Goal: Use online tool/utility: Utilize a website feature to perform a specific function

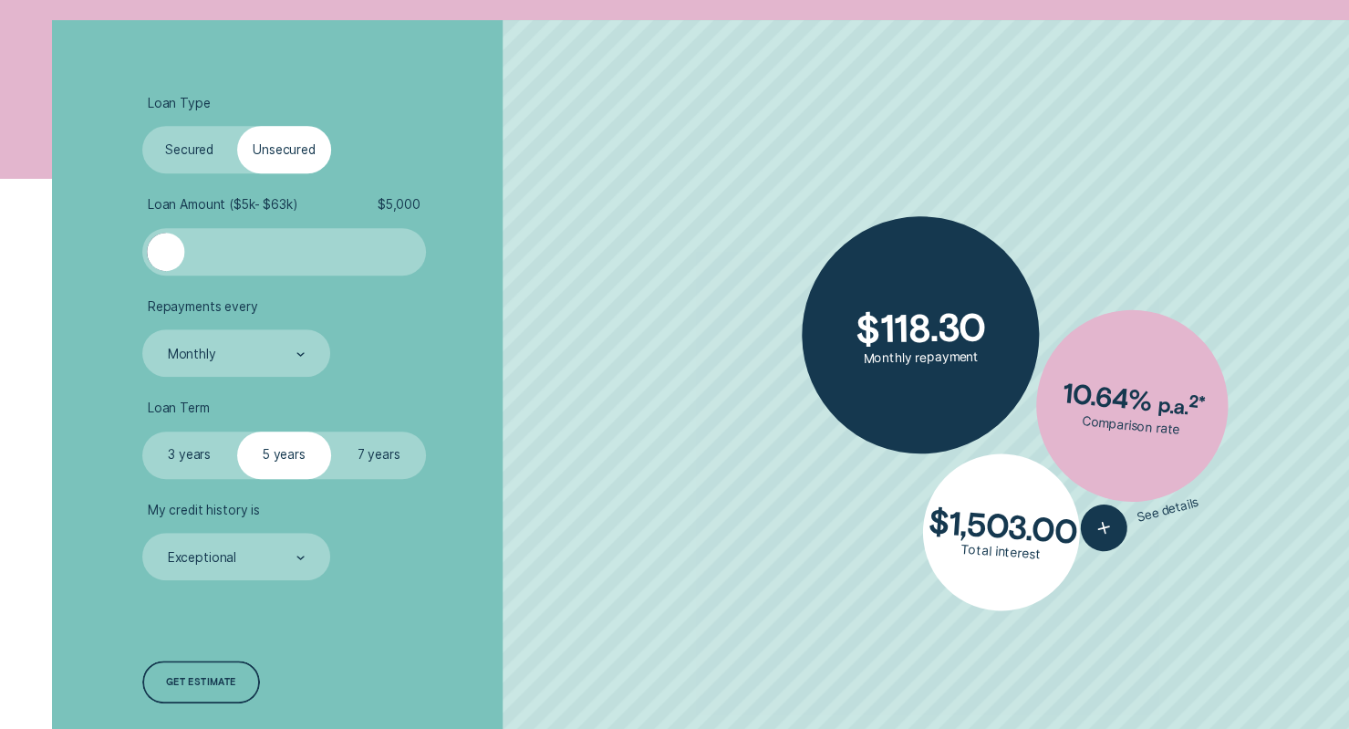
scroll to position [456, 0]
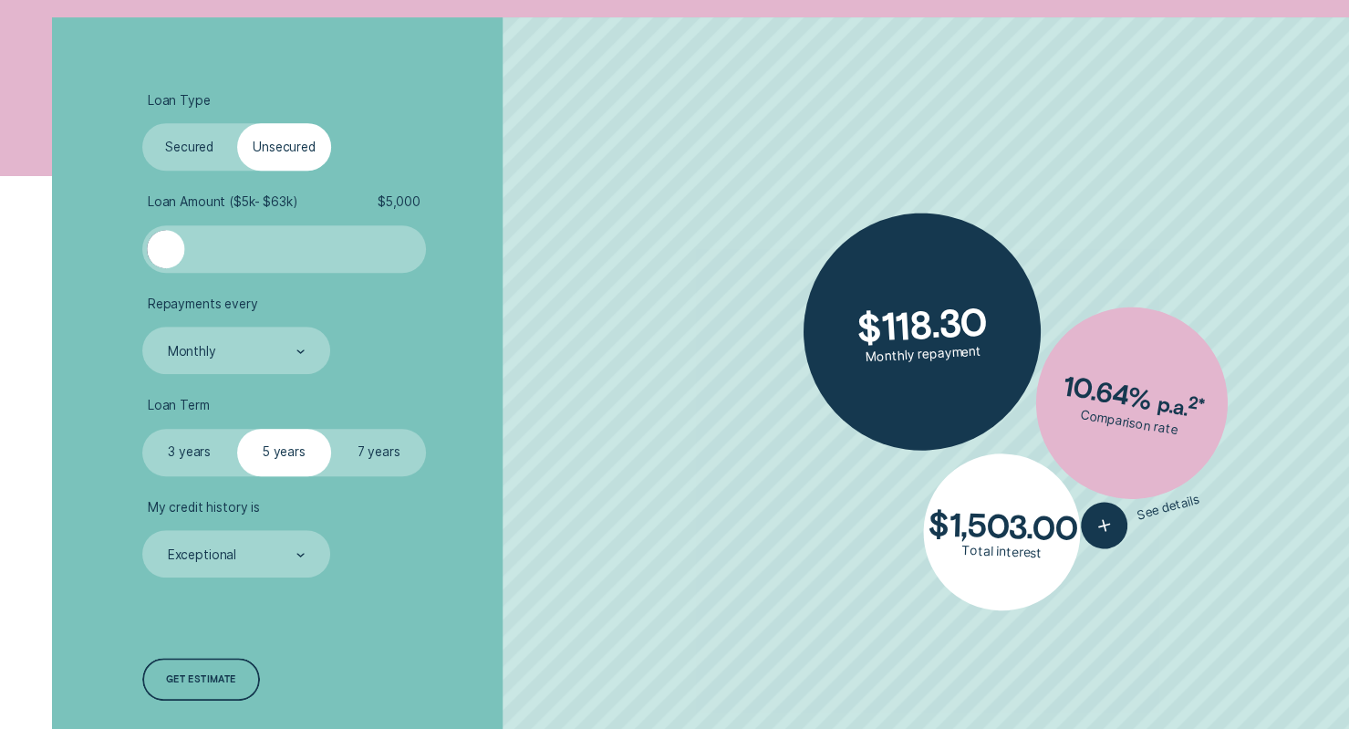
click at [200, 141] on label "Secured" at bounding box center [189, 146] width 95 height 47
click at [142, 123] on input "Secured" at bounding box center [142, 123] width 0 height 0
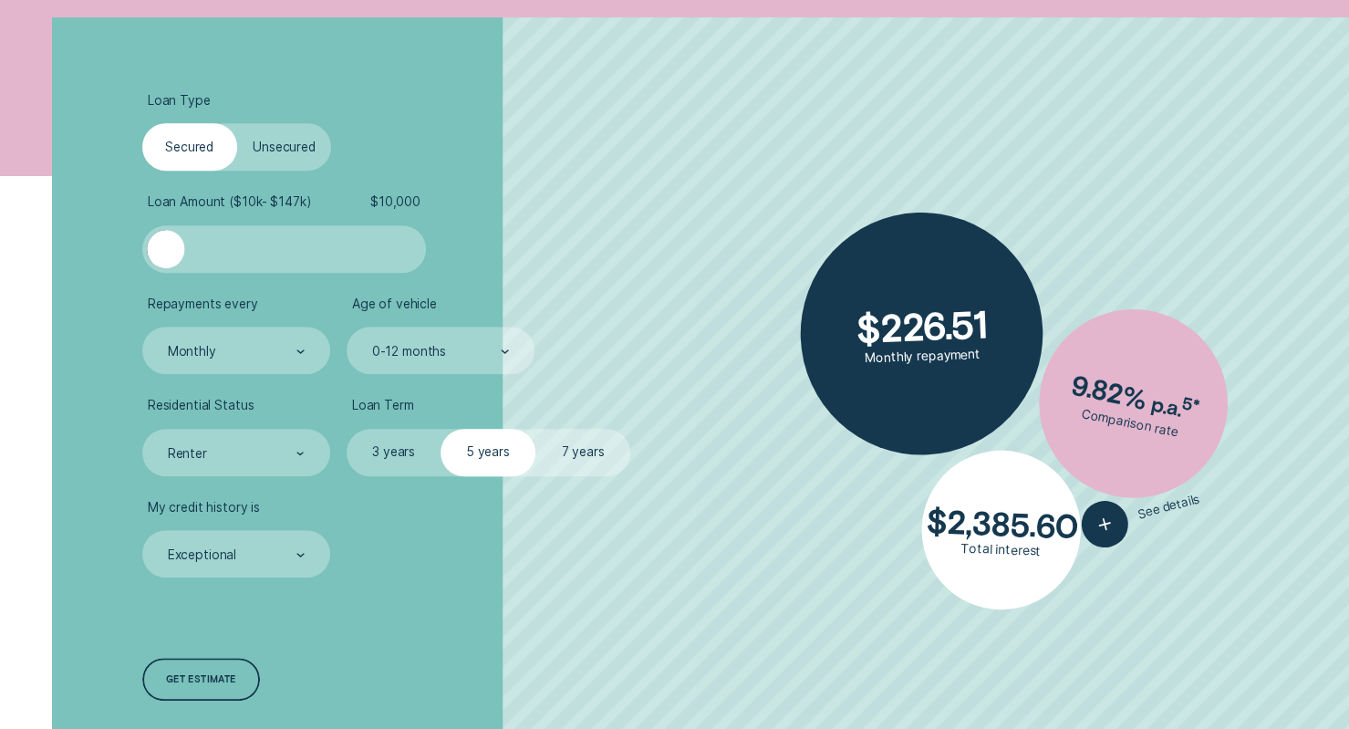
click at [304, 140] on label "Unsecured" at bounding box center [284, 146] width 95 height 47
click at [237, 123] on input "Unsecured" at bounding box center [237, 123] width 0 height 0
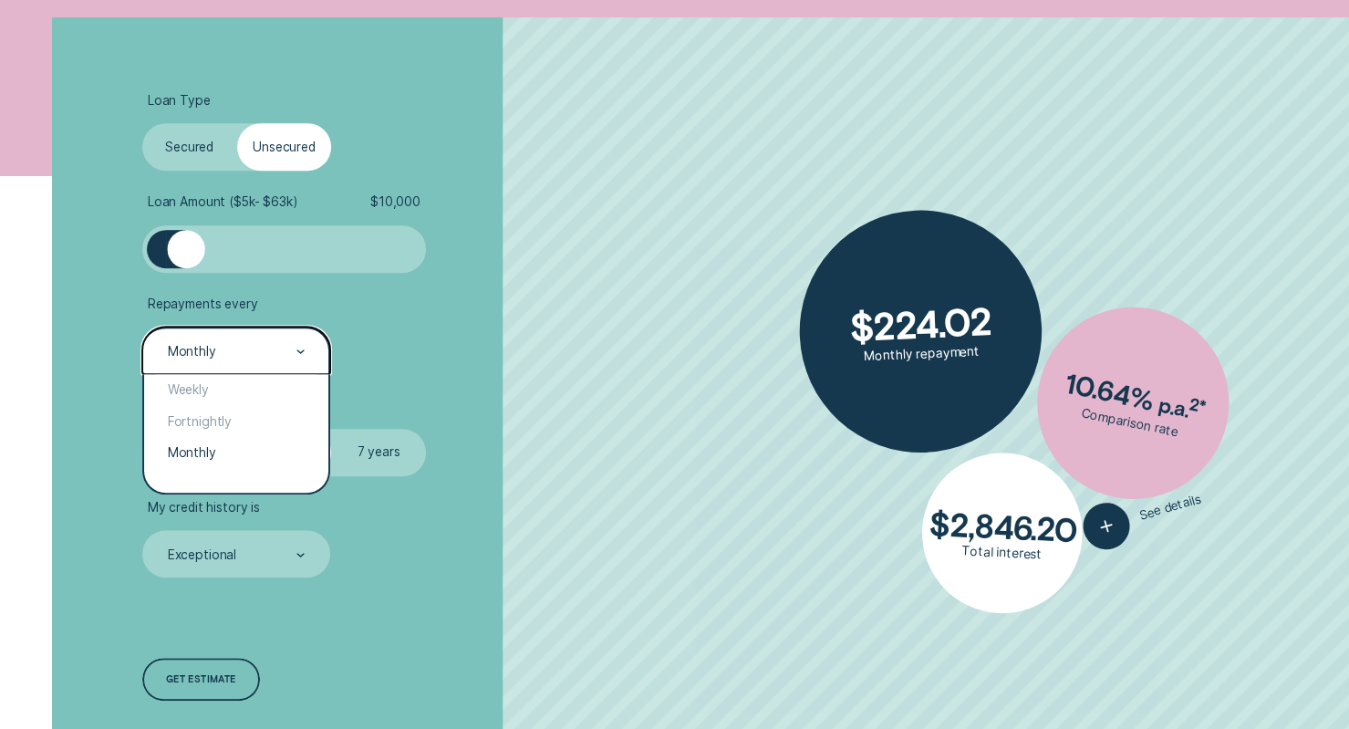
click at [211, 358] on div "Monthly" at bounding box center [192, 352] width 48 height 16
click at [195, 398] on div "Weekly" at bounding box center [236, 390] width 185 height 32
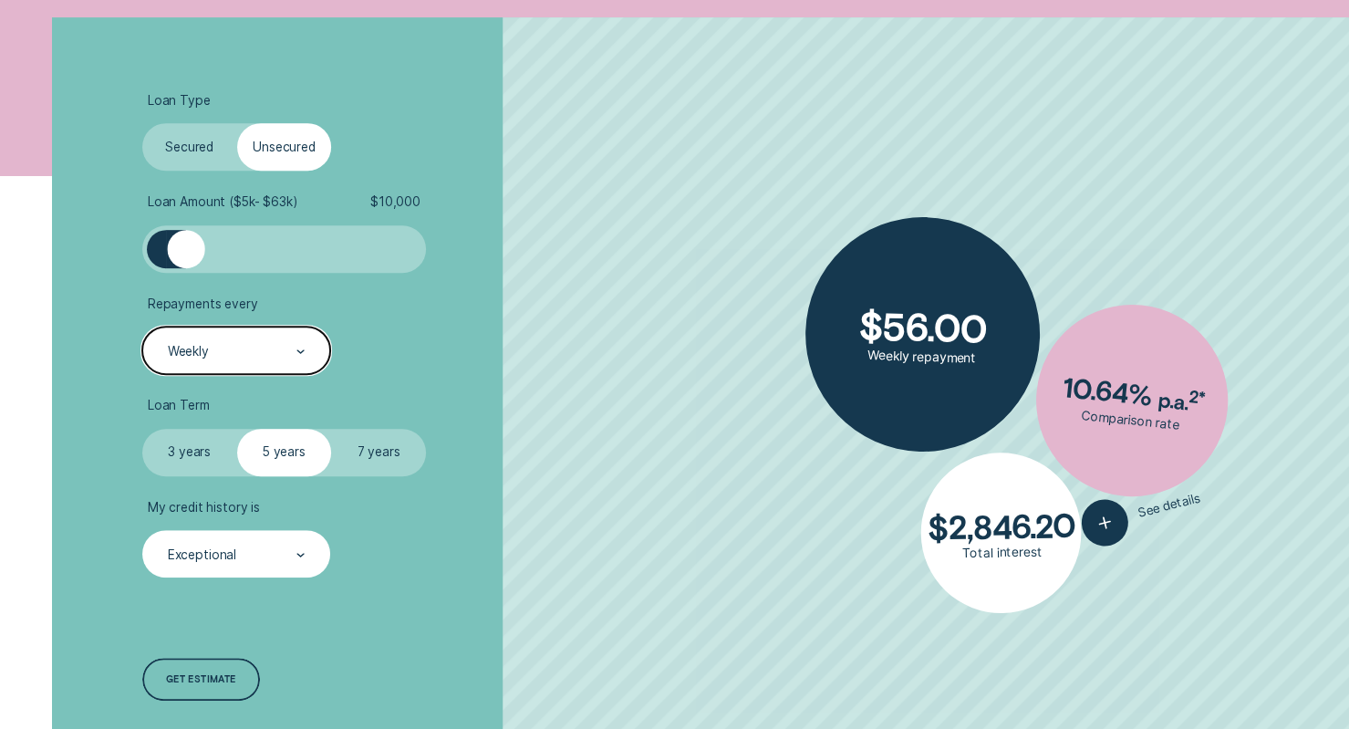
click at [270, 551] on div "Exceptional" at bounding box center [236, 554] width 140 height 18
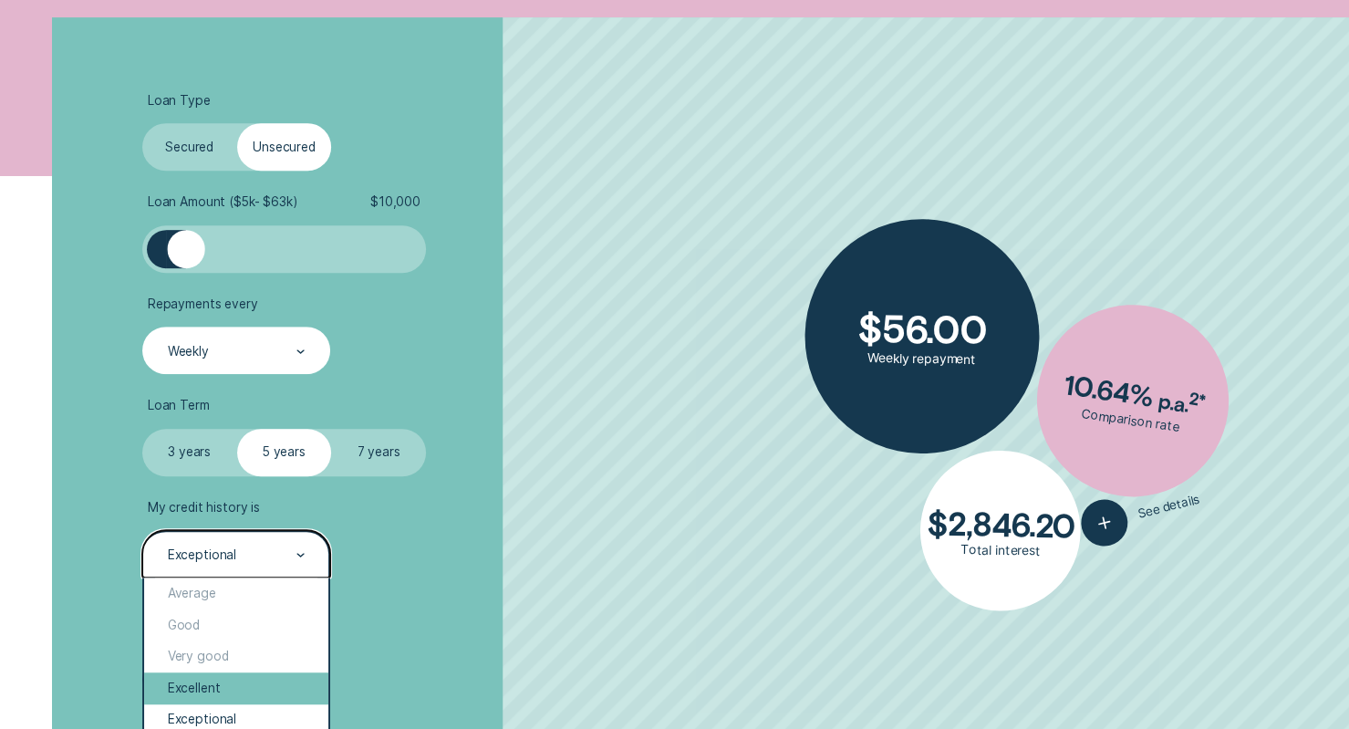
click at [219, 701] on div "Excellent" at bounding box center [236, 688] width 185 height 32
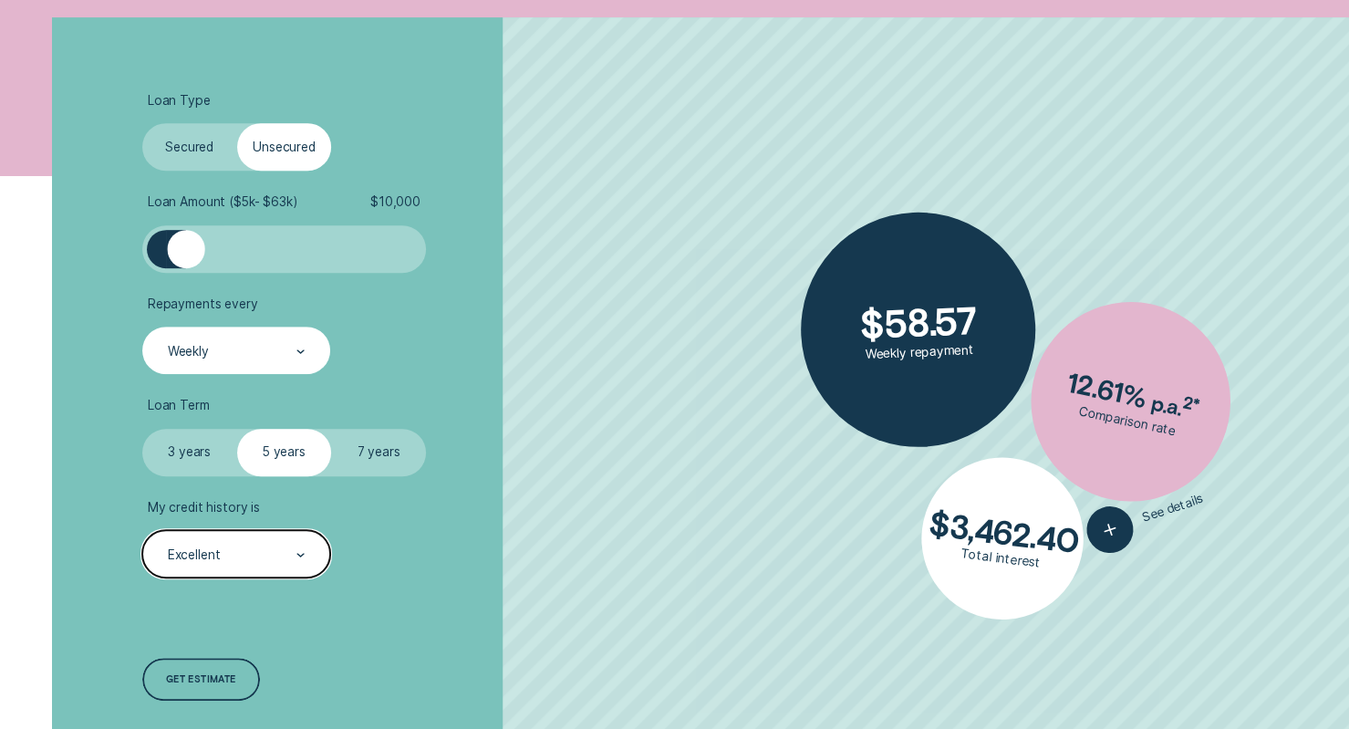
click at [215, 678] on div "Get estimate" at bounding box center [201, 682] width 70 height 8
